Goal: Information Seeking & Learning: Learn about a topic

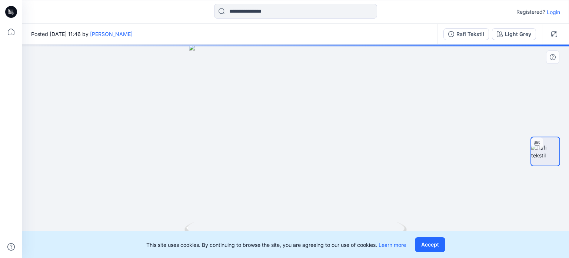
drag, startPoint x: 295, startPoint y: 161, endPoint x: 267, endPoint y: 162, distance: 28.2
click at [267, 162] on div at bounding box center [295, 150] width 547 height 213
drag, startPoint x: 289, startPoint y: 166, endPoint x: 310, endPoint y: 166, distance: 21.5
click at [310, 166] on div at bounding box center [295, 150] width 547 height 213
drag, startPoint x: 289, startPoint y: 187, endPoint x: 288, endPoint y: 76, distance: 111.2
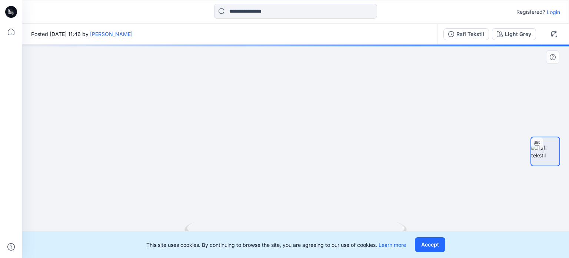
drag, startPoint x: 281, startPoint y: 178, endPoint x: 282, endPoint y: 96, distance: 81.5
drag, startPoint x: 282, startPoint y: 125, endPoint x: 261, endPoint y: 269, distance: 145.8
click at [261, 257] on html "Registered? Login Posted [DATE] 11:46 by Hande [PERSON_NAME] Tekstil Light Grey…" at bounding box center [284, 129] width 569 height 258
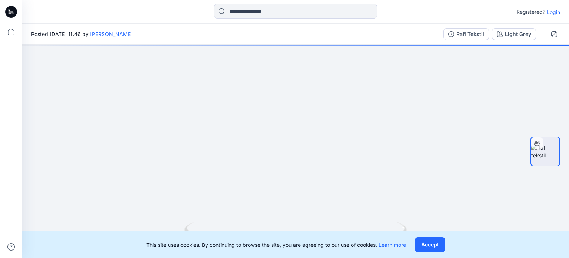
drag, startPoint x: 274, startPoint y: 151, endPoint x: 276, endPoint y: 275, distance: 124.2
click at [276, 257] on html "Registered? Login Posted [DATE] 11:46 by Hande [PERSON_NAME] Tekstil Light Grey…" at bounding box center [284, 129] width 569 height 258
click at [299, 153] on img at bounding box center [296, 138] width 240 height 240
drag, startPoint x: 305, startPoint y: 227, endPoint x: 205, endPoint y: 219, distance: 100.0
click at [205, 219] on div at bounding box center [295, 150] width 547 height 213
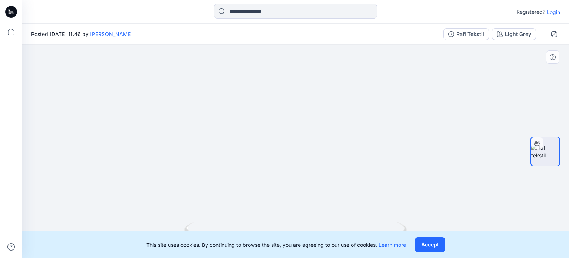
drag, startPoint x: 336, startPoint y: 125, endPoint x: 329, endPoint y: 196, distance: 70.8
click at [339, 257] on html "Registered? Login Posted [DATE] 11:46 by Hande [PERSON_NAME] Tekstil Light Grey…" at bounding box center [284, 129] width 569 height 258
drag, startPoint x: 310, startPoint y: 99, endPoint x: 307, endPoint y: 175, distance: 75.7
drag, startPoint x: 300, startPoint y: 183, endPoint x: 297, endPoint y: 241, distance: 57.9
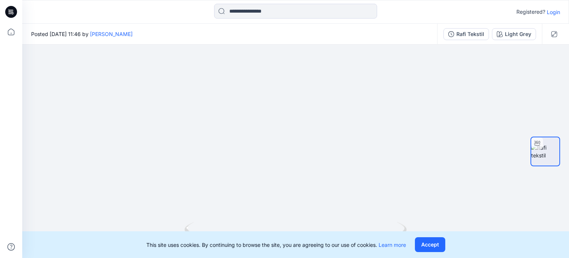
click at [297, 241] on div "Registered? Login Posted [DATE] 11:46 by Hande [PERSON_NAME] Tekstil Light Grey…" at bounding box center [284, 129] width 569 height 258
drag, startPoint x: 286, startPoint y: 126, endPoint x: 282, endPoint y: 165, distance: 39.2
click at [282, 165] on img at bounding box center [279, 82] width 772 height 352
drag, startPoint x: 406, startPoint y: 170, endPoint x: 517, endPoint y: 76, distance: 146.2
click at [452, 123] on img at bounding box center [322, 58] width 772 height 399
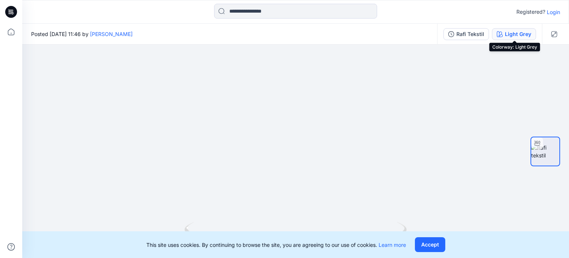
click at [515, 34] on div "Light Grey" at bounding box center [518, 34] width 26 height 8
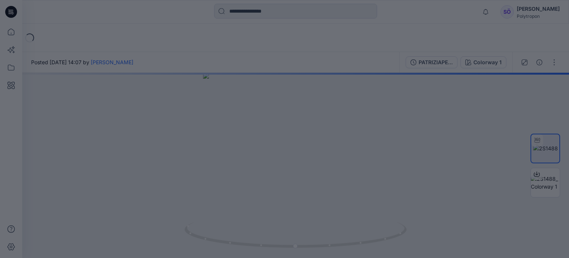
click at [268, 214] on div at bounding box center [284, 129] width 569 height 258
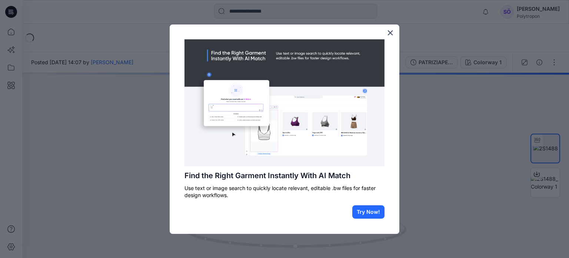
click at [394, 32] on div "Find the Right Garment Instantly With AI Match Use text or image search to quic…" at bounding box center [285, 128] width 230 height 209
click at [391, 30] on button "×" at bounding box center [390, 33] width 7 height 12
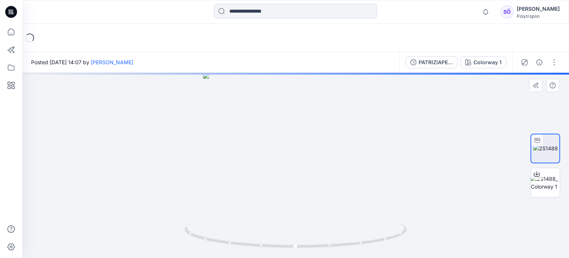
click at [309, 196] on div at bounding box center [295, 165] width 547 height 185
drag, startPoint x: 304, startPoint y: 197, endPoint x: 343, endPoint y: 192, distance: 39.2
click at [343, 192] on div at bounding box center [295, 165] width 547 height 185
drag, startPoint x: 296, startPoint y: 203, endPoint x: 305, endPoint y: 114, distance: 88.9
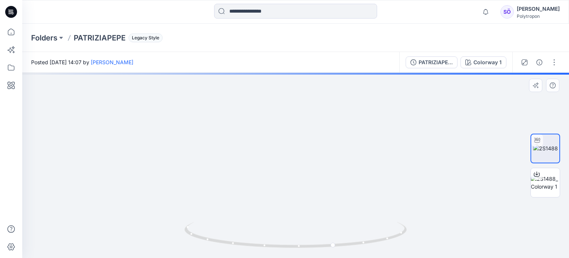
drag, startPoint x: 306, startPoint y: 195, endPoint x: 303, endPoint y: 123, distance: 72.3
drag, startPoint x: 326, startPoint y: 176, endPoint x: 306, endPoint y: 126, distance: 54.2
drag, startPoint x: 361, startPoint y: 142, endPoint x: 356, endPoint y: 198, distance: 56.9
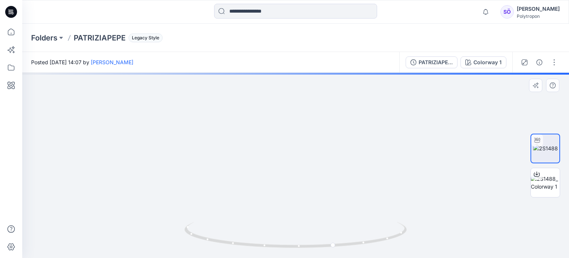
drag, startPoint x: 351, startPoint y: 178, endPoint x: 353, endPoint y: 275, distance: 97.1
click at [353, 257] on html "Notifications öZlem Demir has invited you to the Folder Acarlar Çanta Wednesday…" at bounding box center [284, 129] width 569 height 258
drag, startPoint x: 319, startPoint y: 199, endPoint x: 324, endPoint y: 241, distance: 41.8
click at [324, 241] on div "Posted Wednesday, May 24, 2023 14:07 by öZlem Demir PATRIZIAPEPE Colorway 1 Col…" at bounding box center [295, 155] width 547 height 206
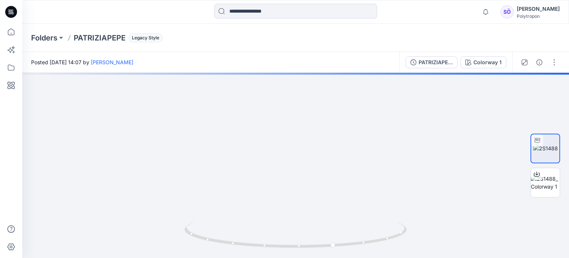
drag, startPoint x: 303, startPoint y: 170, endPoint x: 308, endPoint y: 275, distance: 105.0
click at [308, 257] on html "Notifications öZlem Demir has invited you to the Folder Acarlar Çanta Wednesday…" at bounding box center [284, 129] width 569 height 258
drag, startPoint x: 277, startPoint y: 119, endPoint x: 278, endPoint y: 233, distance: 113.4
click at [278, 233] on div at bounding box center [295, 165] width 547 height 185
drag, startPoint x: 281, startPoint y: 238, endPoint x: 280, endPoint y: 251, distance: 12.6
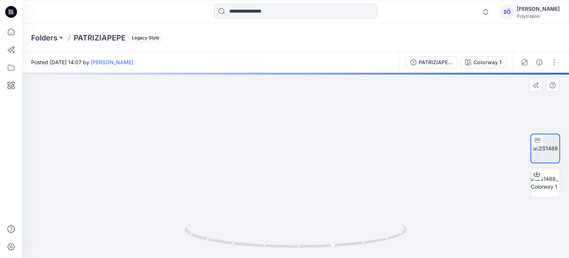
click at [280, 251] on div at bounding box center [295, 165] width 547 height 185
drag, startPoint x: 371, startPoint y: 166, endPoint x: 320, endPoint y: 175, distance: 51.8
click at [320, 175] on img at bounding box center [244, 33] width 729 height 448
drag, startPoint x: 299, startPoint y: 180, endPoint x: 304, endPoint y: 80, distance: 100.9
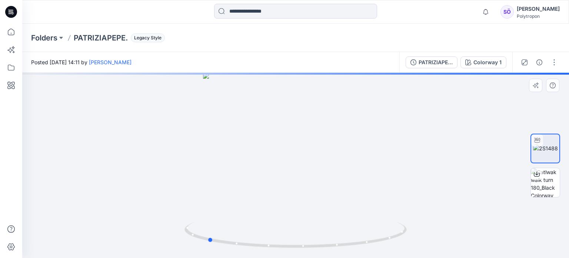
drag, startPoint x: 325, startPoint y: 145, endPoint x: 237, endPoint y: 148, distance: 87.9
click at [237, 148] on div at bounding box center [295, 165] width 547 height 185
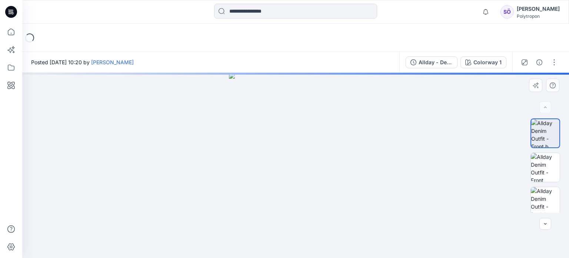
drag, startPoint x: 342, startPoint y: 184, endPoint x: 267, endPoint y: 183, distance: 75.2
click at [267, 183] on img at bounding box center [295, 165] width 133 height 185
click at [540, 166] on img at bounding box center [545, 167] width 29 height 29
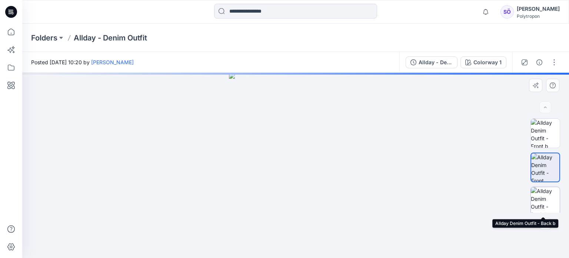
click at [550, 198] on img at bounding box center [545, 201] width 29 height 29
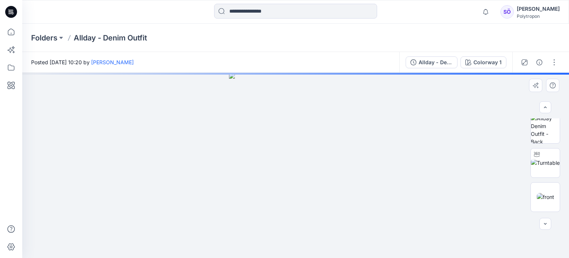
scroll to position [122, 0]
click at [537, 152] on img at bounding box center [545, 148] width 29 height 8
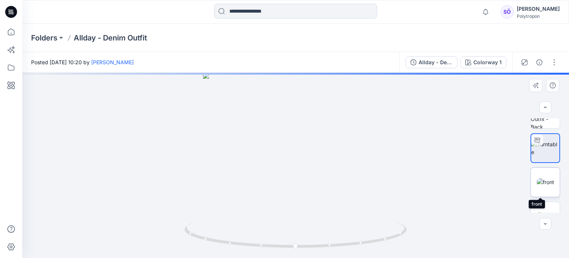
click at [544, 178] on img at bounding box center [545, 182] width 17 height 8
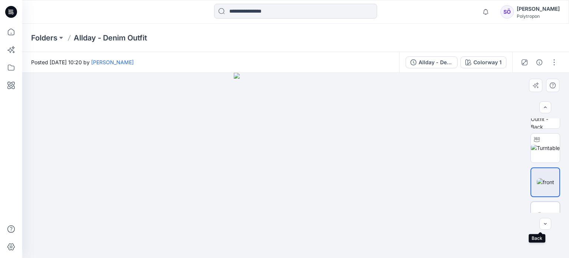
click at [547, 212] on img at bounding box center [546, 216] width 18 height 8
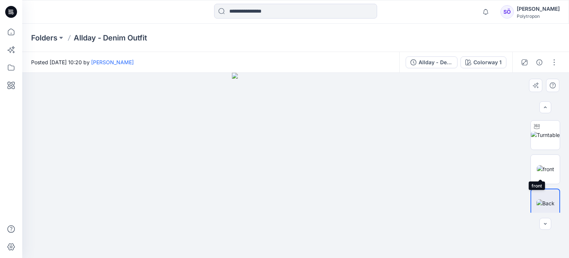
scroll to position [140, 0]
